Goal: Information Seeking & Learning: Learn about a topic

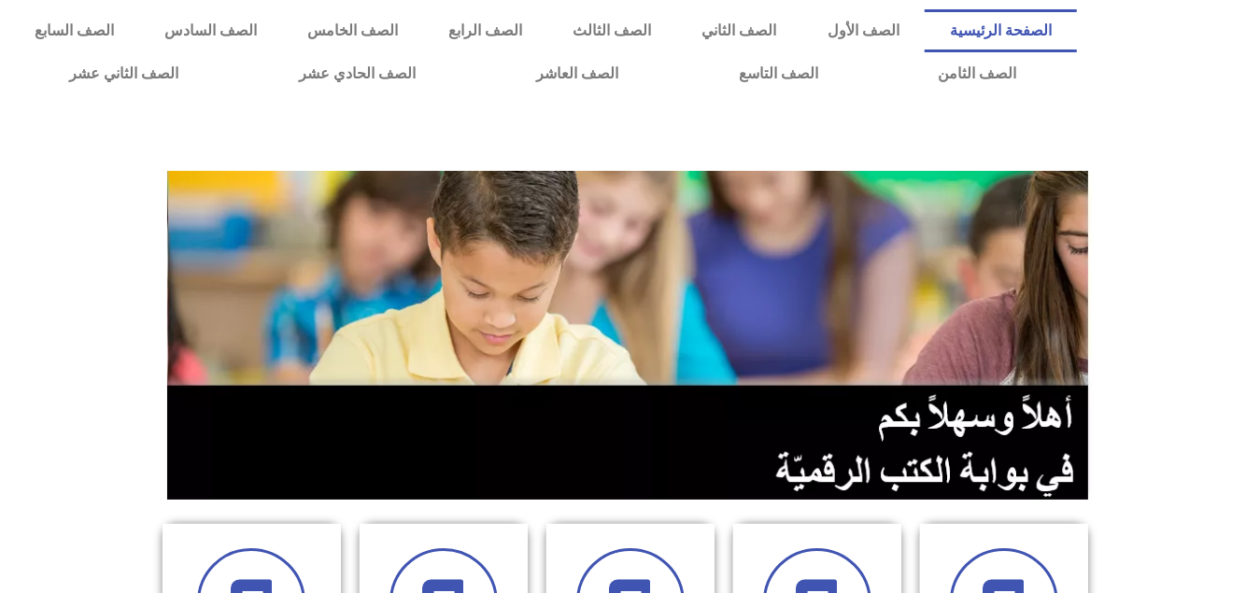
scroll to position [467, 0]
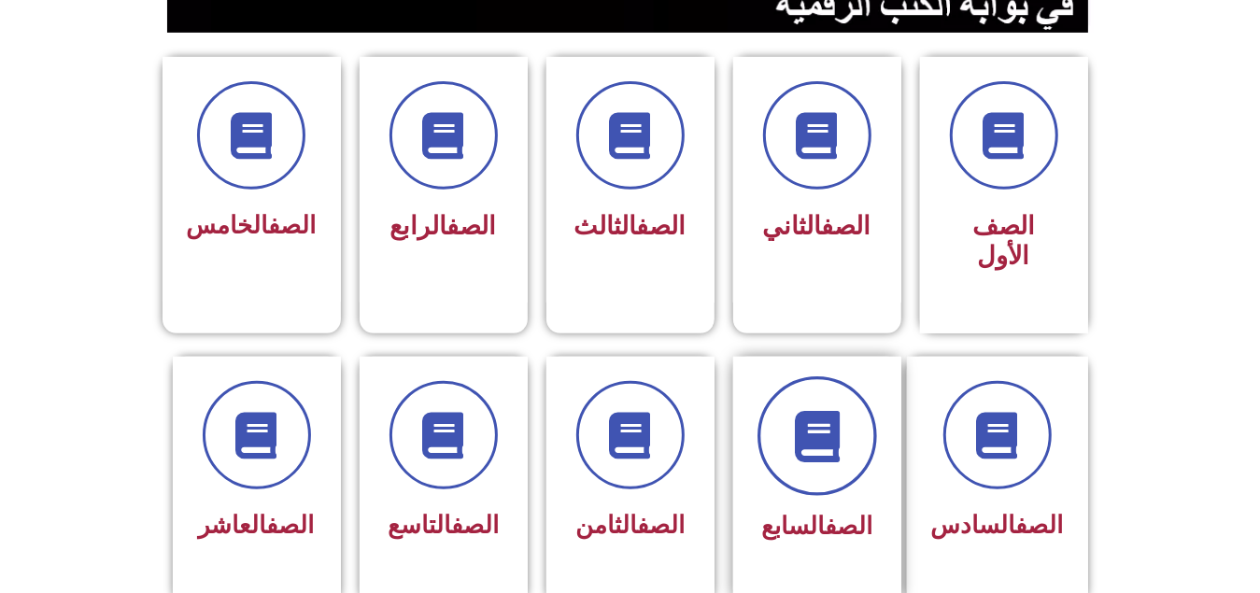
click at [804, 376] on span at bounding box center [817, 436] width 120 height 120
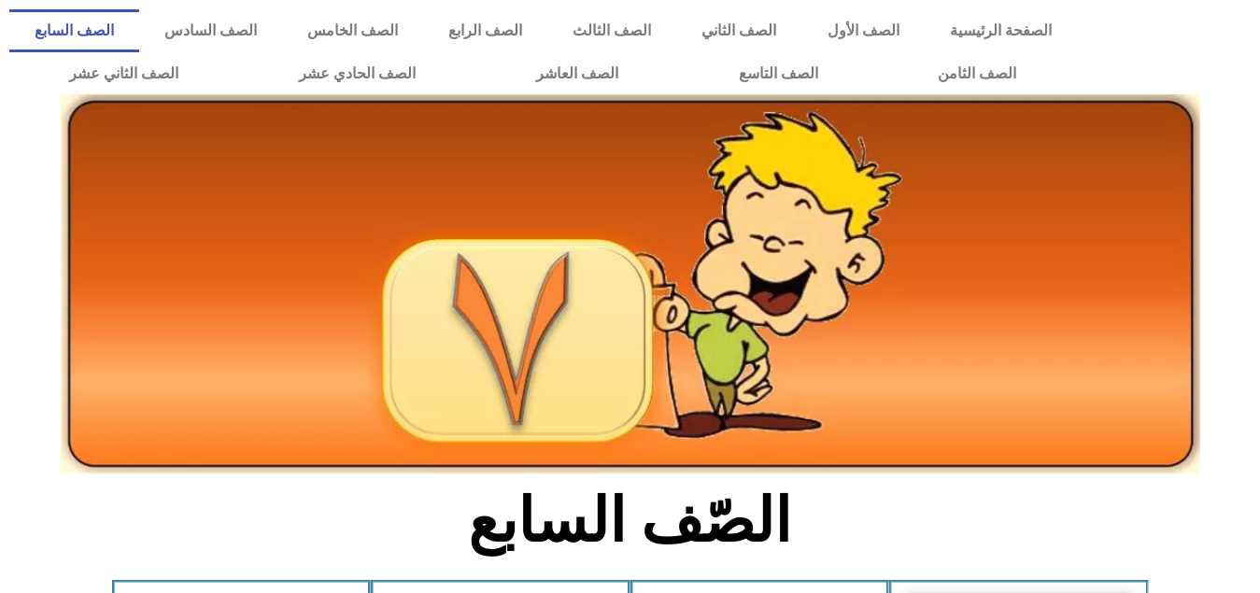
scroll to position [467, 0]
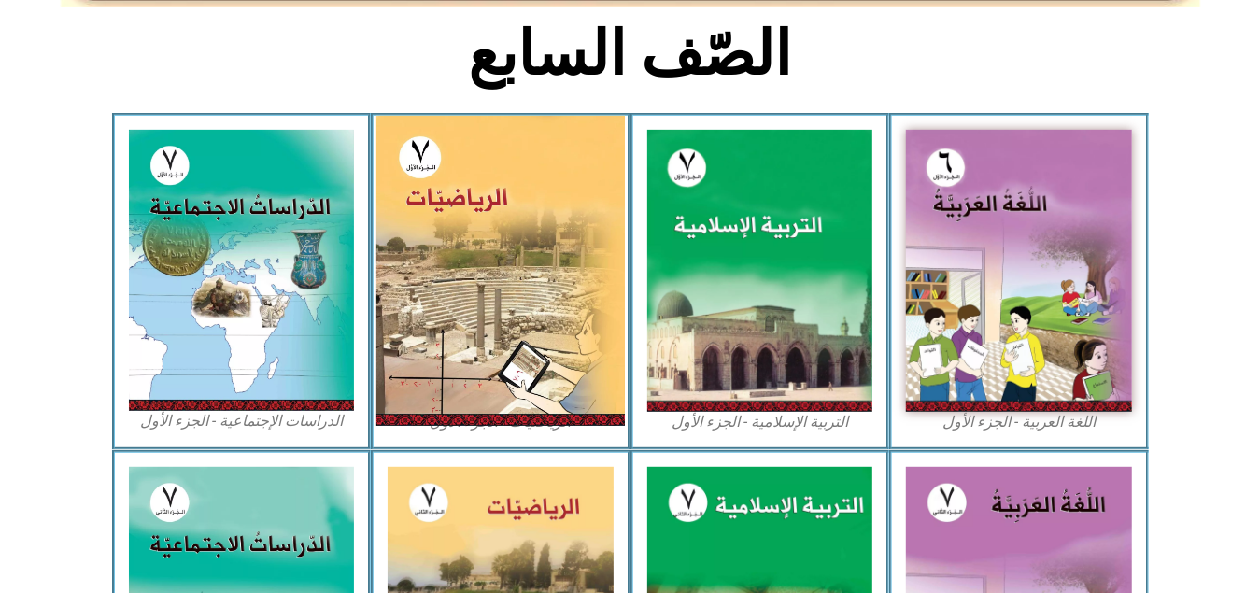
click at [530, 276] on img at bounding box center [500, 271] width 248 height 310
click at [391, 271] on img at bounding box center [500, 271] width 248 height 310
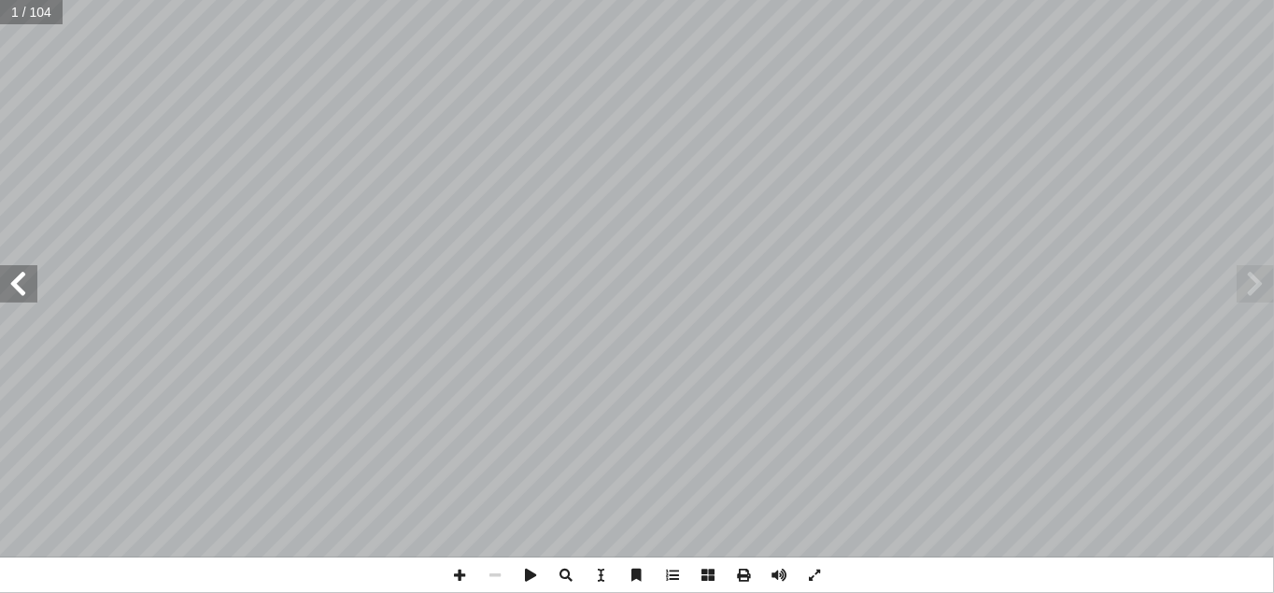
click at [34, 295] on span at bounding box center [18, 283] width 37 height 37
click at [20, 272] on span at bounding box center [18, 283] width 37 height 37
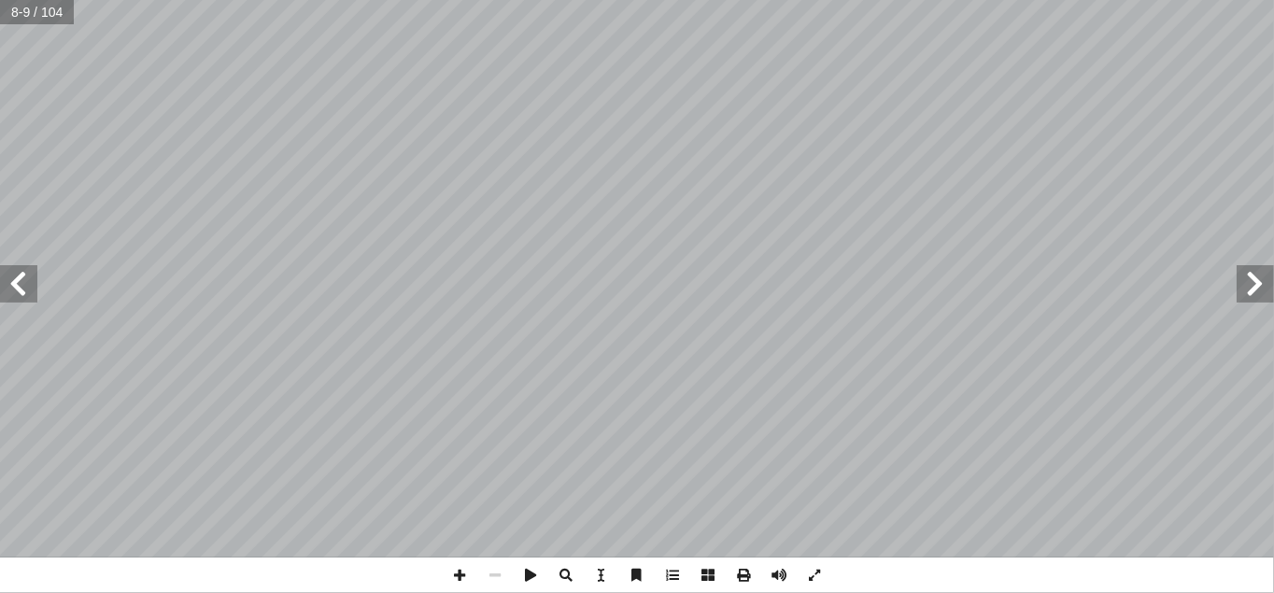
click at [20, 272] on span at bounding box center [18, 283] width 37 height 37
